Goal: Task Accomplishment & Management: Complete application form

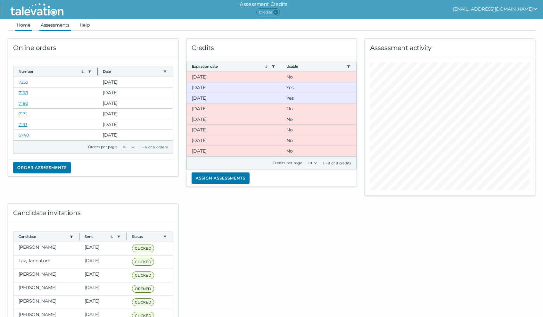
click at [49, 26] on link "Assessments" at bounding box center [54, 25] width 31 height 12
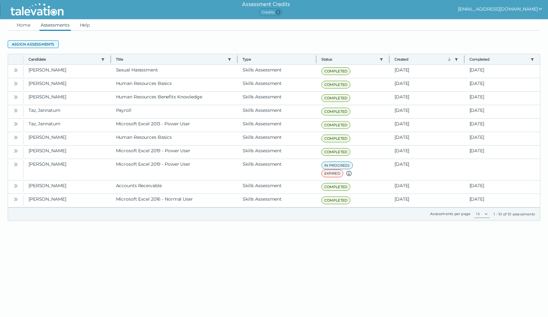
click at [19, 44] on button "Assign assessments" at bounding box center [33, 44] width 51 height 8
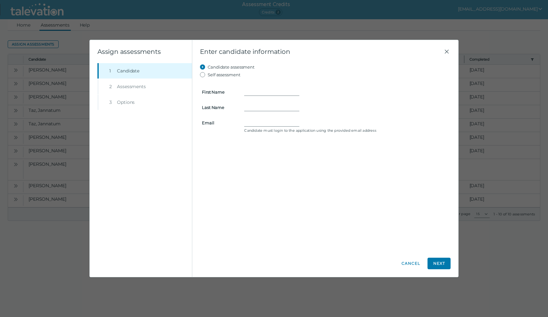
click at [132, 86] on li "Step 2 Assessments" at bounding box center [144, 86] width 95 height 15
click at [447, 52] on icon "Close" at bounding box center [447, 52] width 8 height 8
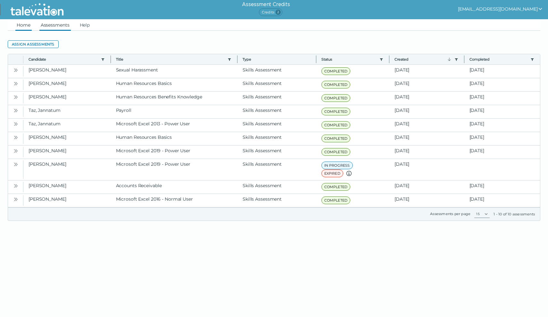
click at [26, 25] on link "Home" at bounding box center [23, 25] width 16 height 12
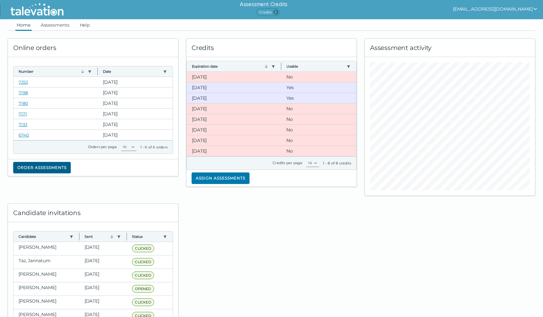
click at [49, 167] on button "Order assessments" at bounding box center [42, 168] width 58 height 12
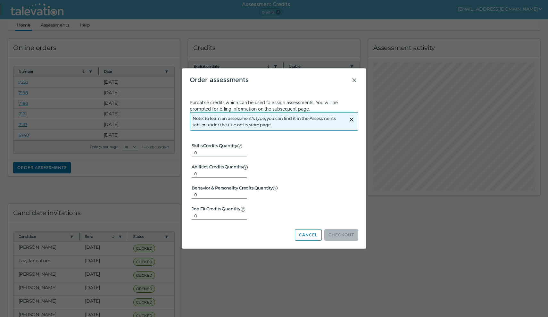
click at [352, 80] on icon "Close" at bounding box center [355, 80] width 8 height 8
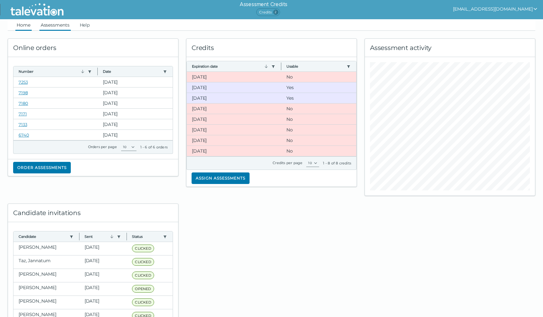
click at [61, 25] on link "Assessments" at bounding box center [54, 25] width 31 height 12
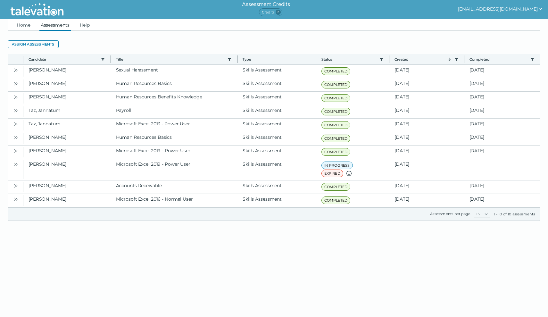
click at [271, 12] on span "Credits 2" at bounding box center [270, 12] width 23 height 8
click at [28, 44] on button "Assign assessments" at bounding box center [33, 44] width 51 height 8
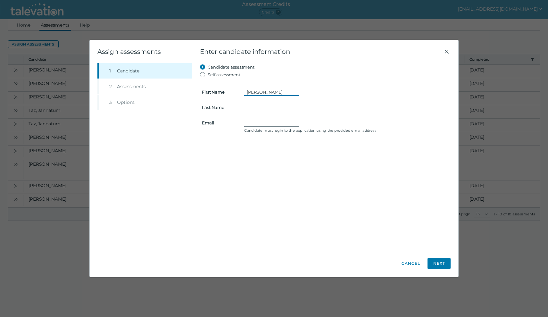
type input "[PERSON_NAME]"
drag, startPoint x: 260, startPoint y: 124, endPoint x: 216, endPoint y: 123, distance: 43.9
click at [216, 123] on clr-input-container "Email [PERSON_NAME][EMAIL_ADDRESS][PERSON_NAME][DOMAIN_NAME] Candidate must log…" at bounding box center [325, 126] width 255 height 14
type input "[PERSON_NAME][EMAIL_ADDRESS][PERSON_NAME][DOMAIN_NAME]"
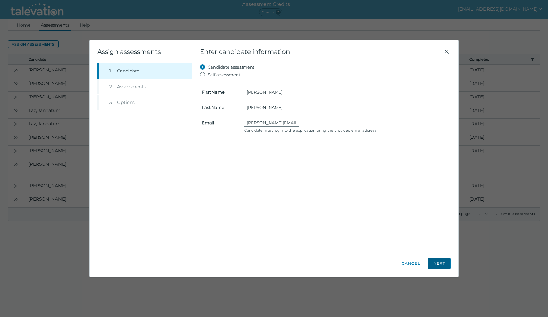
click at [440, 265] on button "Next" at bounding box center [439, 264] width 23 height 12
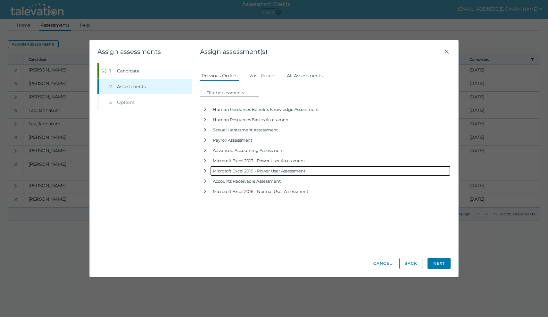
click at [206, 171] on icon "button" at bounding box center [205, 170] width 5 height 5
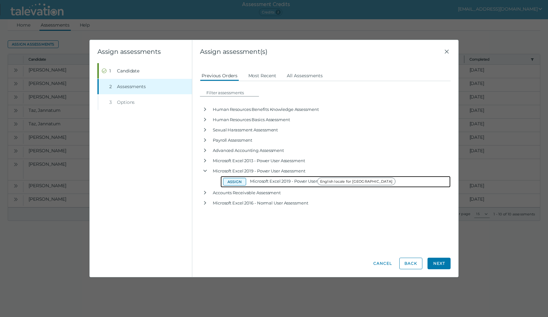
click at [236, 183] on button "Assign" at bounding box center [234, 182] width 23 height 8
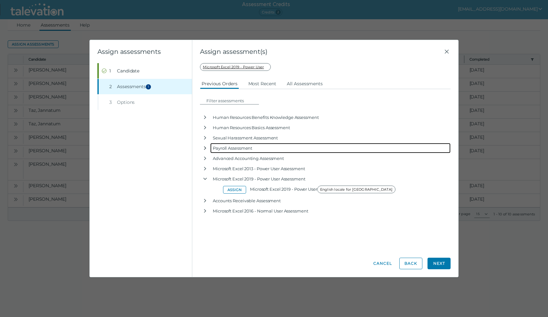
click at [208, 148] on button "button" at bounding box center [205, 148] width 10 height 10
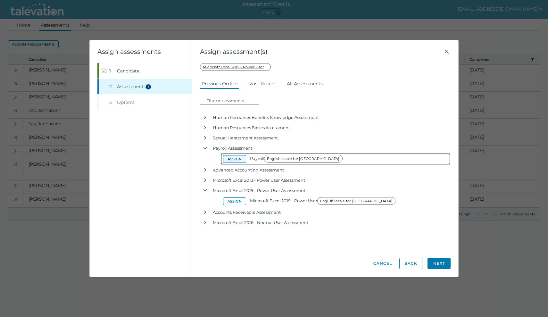
click at [232, 158] on button "Assign" at bounding box center [234, 159] width 23 height 8
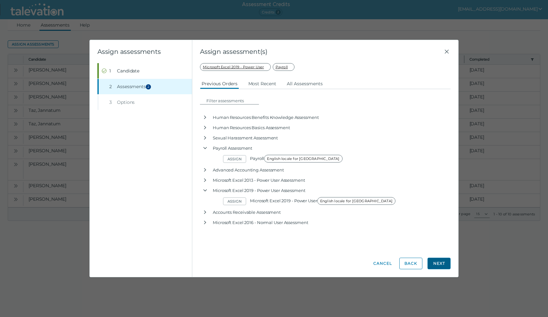
click at [443, 263] on button "Next" at bounding box center [439, 264] width 23 height 12
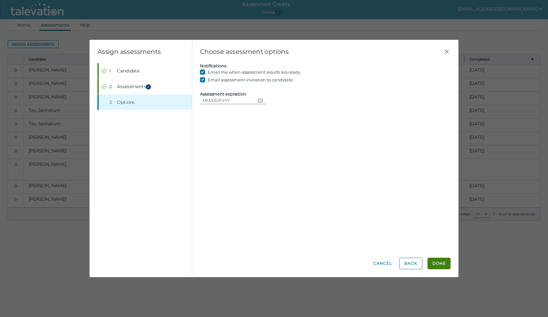
click at [258, 100] on icon "Choose date" at bounding box center [260, 100] width 5 height 5
click at [277, 117] on button "Next month" at bounding box center [281, 118] width 12 height 12
click at [272, 142] on button "5" at bounding box center [269, 140] width 12 height 12
type input "[DATE]"
click at [444, 266] on button "Done" at bounding box center [439, 264] width 23 height 12
